Goal: Information Seeking & Learning: Learn about a topic

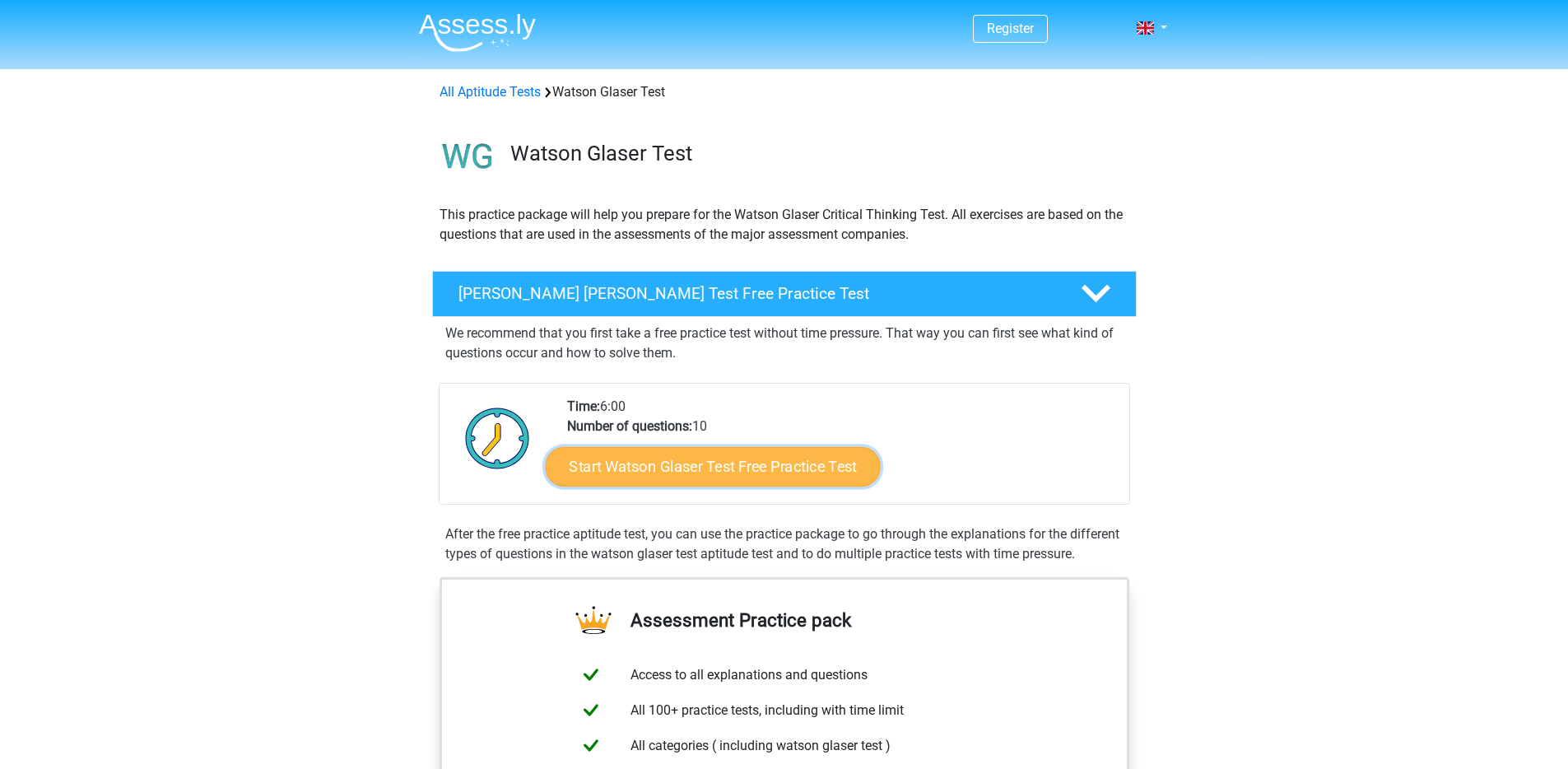
click at [726, 459] on link "Start Watson Glaser Test Free Practice Test" at bounding box center [712, 466] width 335 height 39
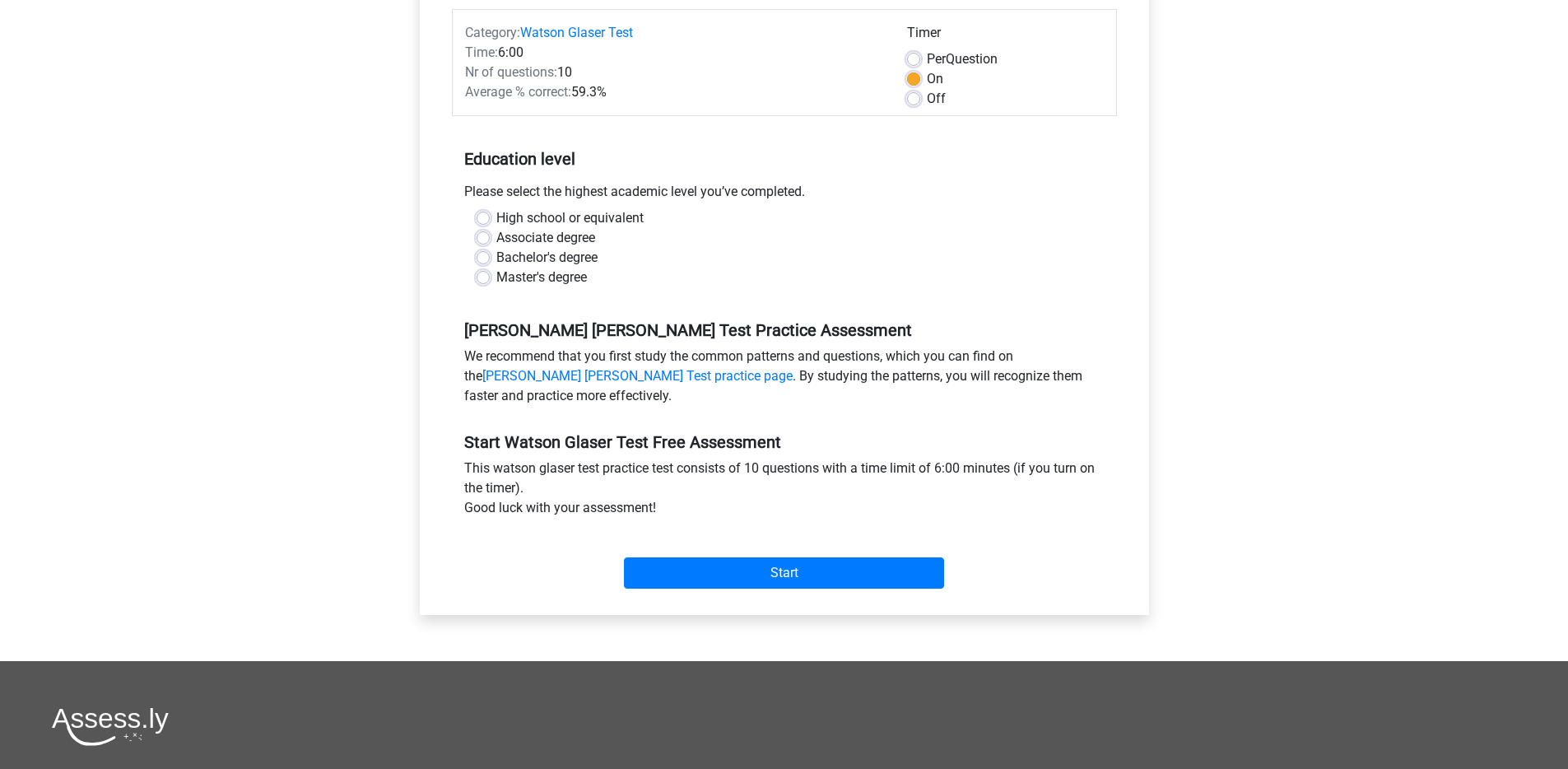
scroll to position [263, 0]
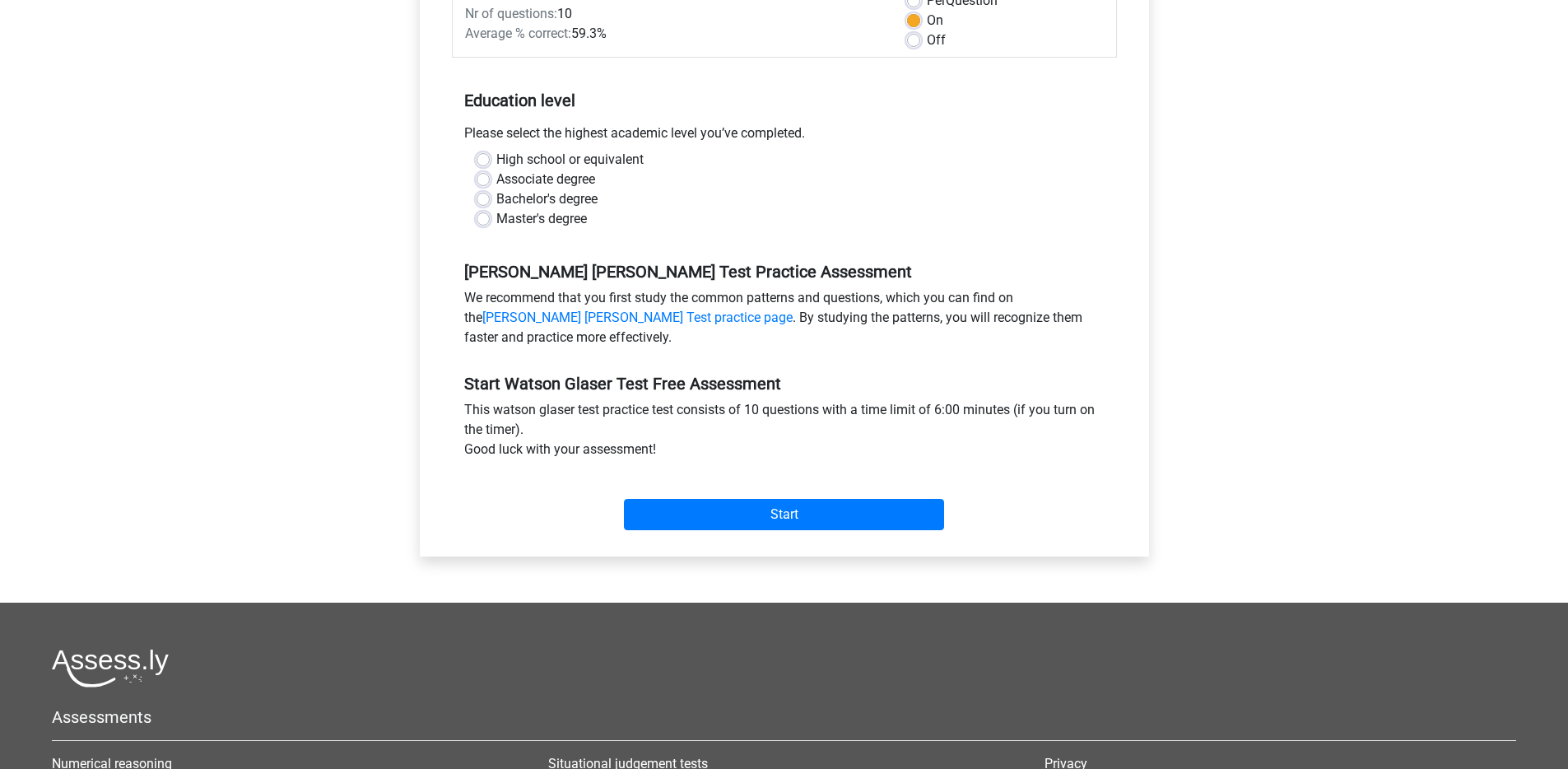
click at [564, 200] on label "Bachelor's degree" at bounding box center [547, 199] width 101 height 20
click at [490, 200] on input "Bachelor's degree" at bounding box center [483, 198] width 13 height 17
radio input "true"
click at [769, 519] on input "Start" at bounding box center [784, 514] width 321 height 31
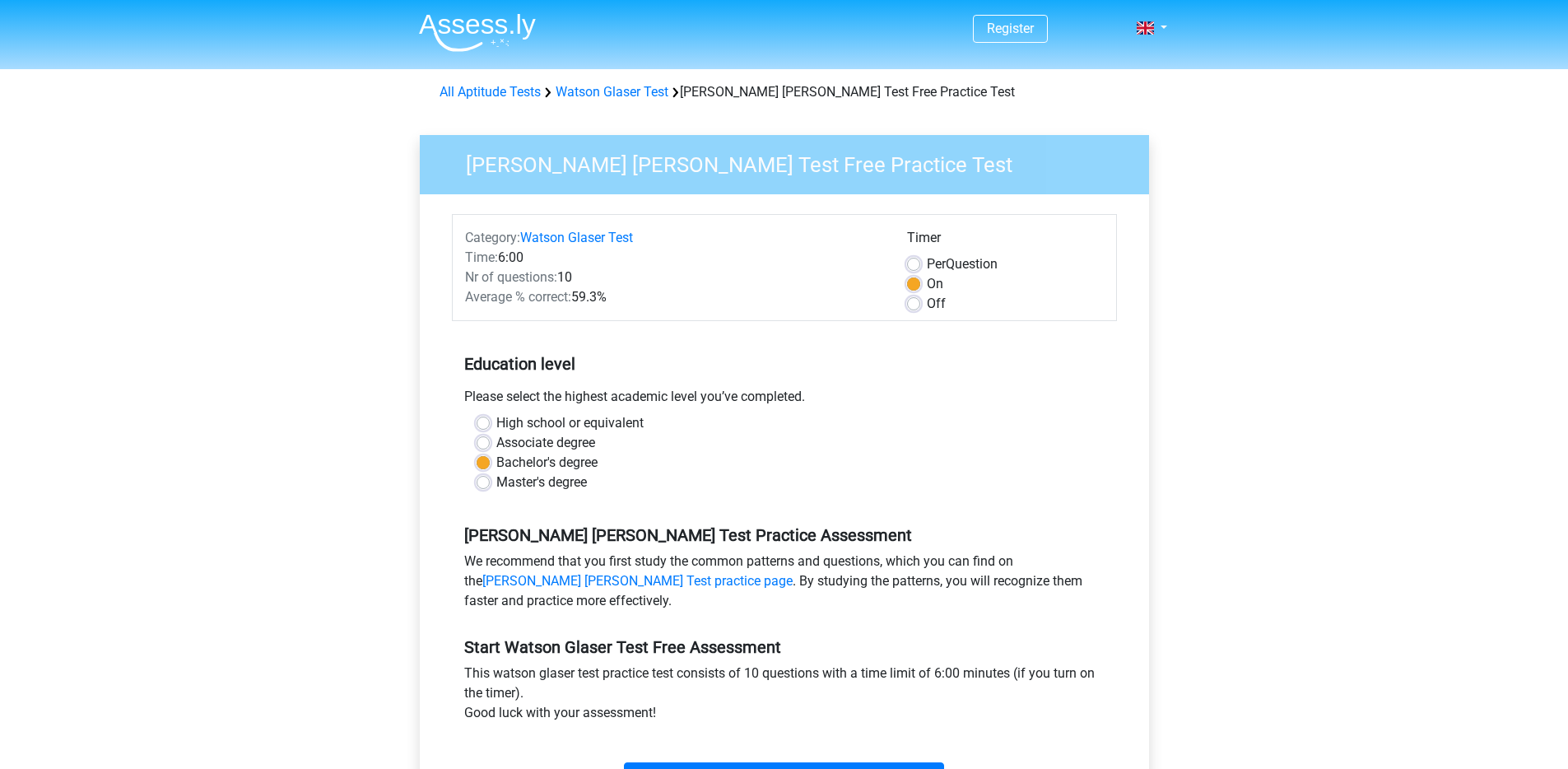
click at [518, 249] on div "Time: 6:00" at bounding box center [673, 257] width 442 height 20
click at [927, 305] on label "Off" at bounding box center [936, 303] width 19 height 20
click at [919, 305] on input "Off" at bounding box center [914, 302] width 13 height 17
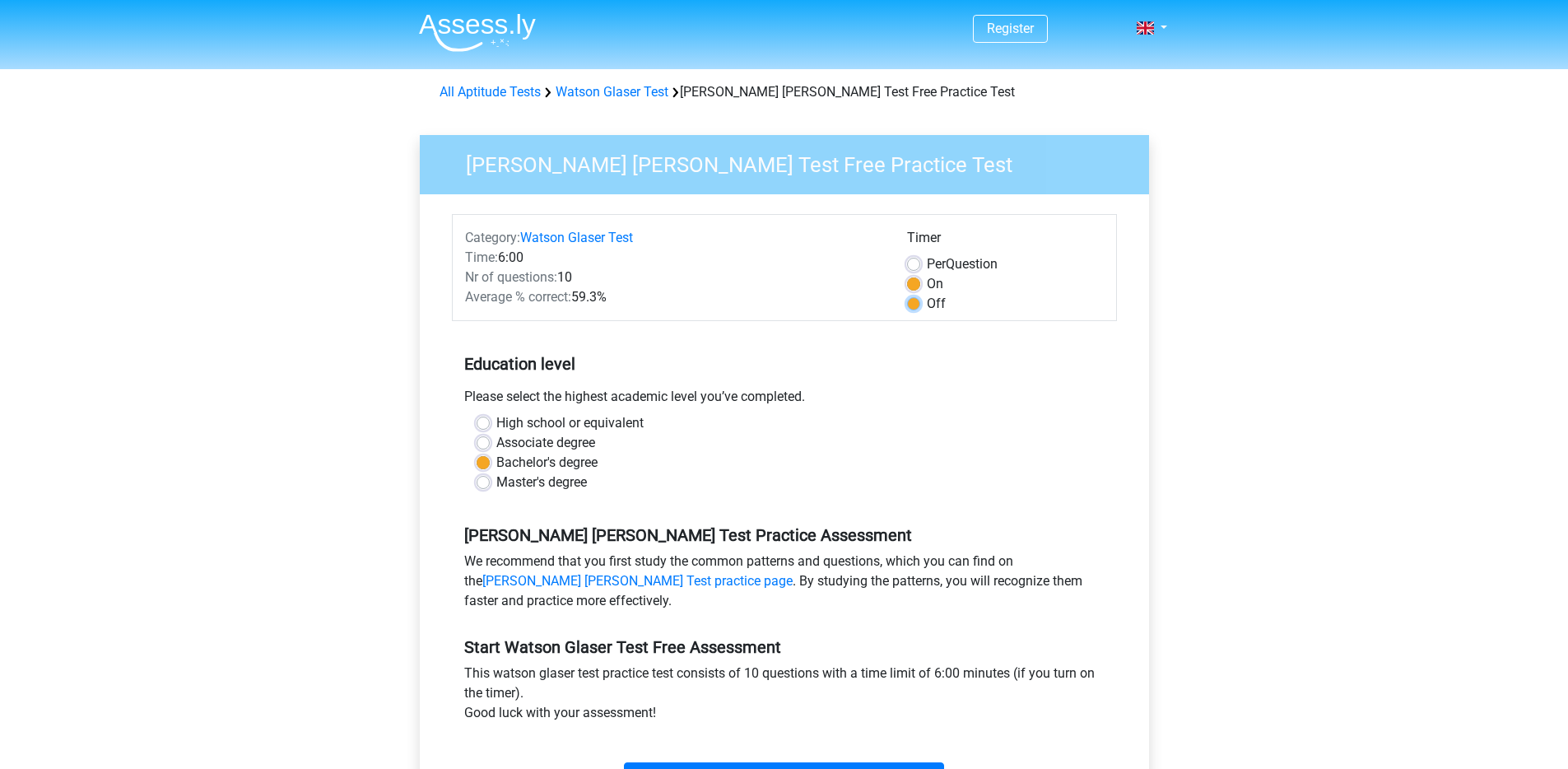
radio input "true"
click at [624, 275] on div "Nr of questions: 10" at bounding box center [673, 277] width 442 height 20
click at [638, 292] on div "Average % correct: 59.3%" at bounding box center [673, 296] width 442 height 20
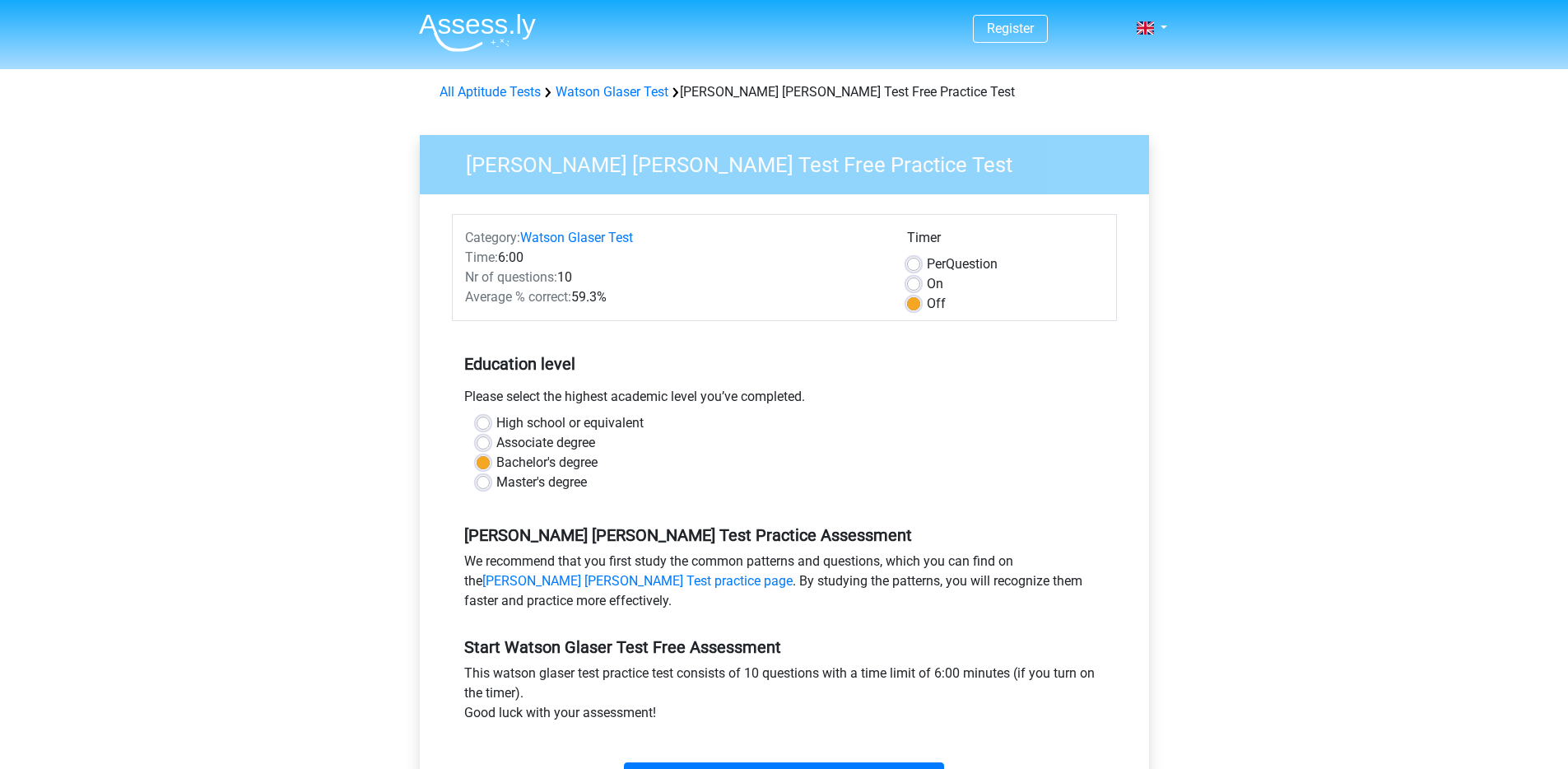
click at [638, 292] on div "Average % correct: 59.3%" at bounding box center [673, 296] width 442 height 20
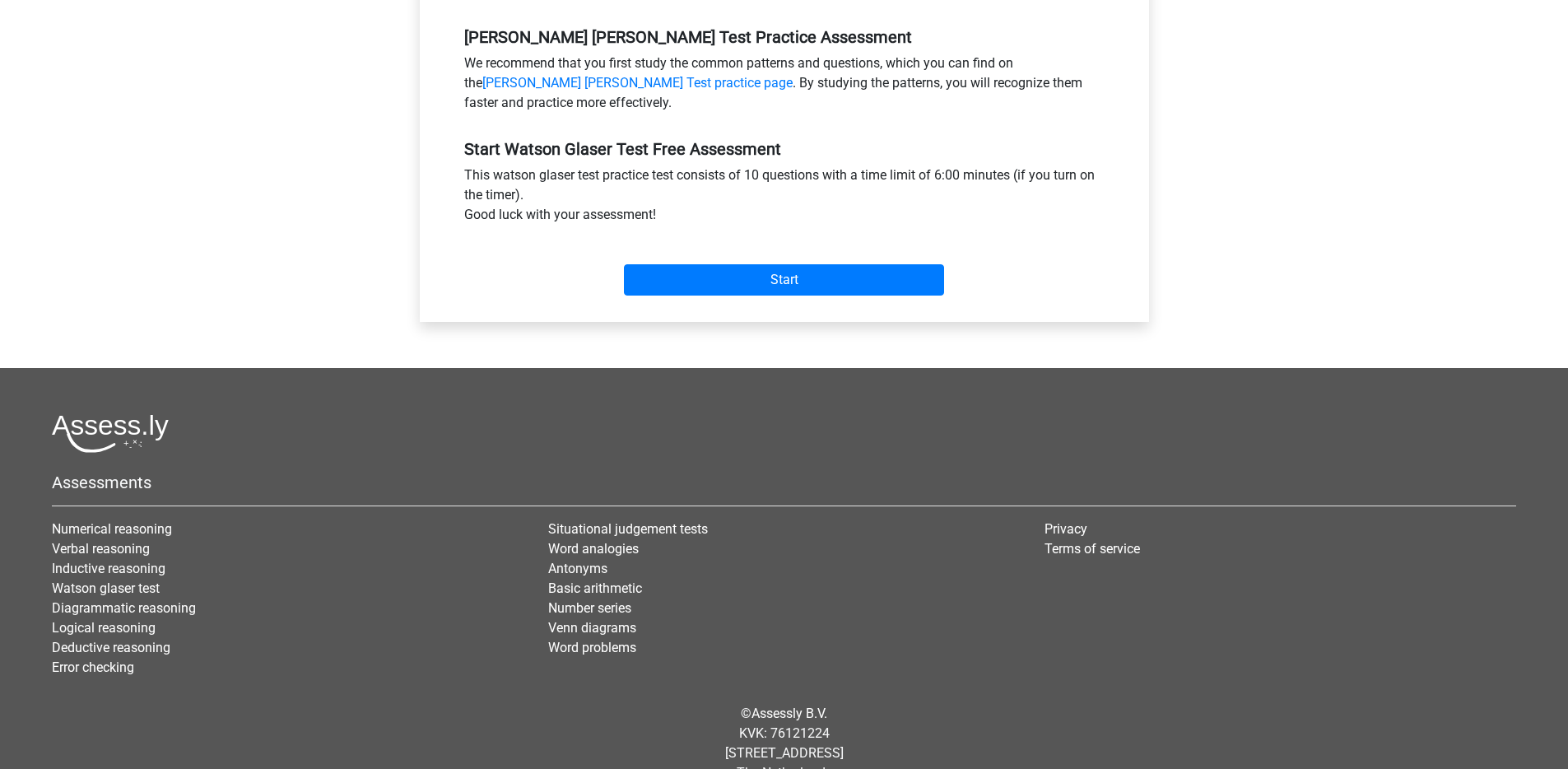
scroll to position [532, 0]
